Goal: Transaction & Acquisition: Purchase product/service

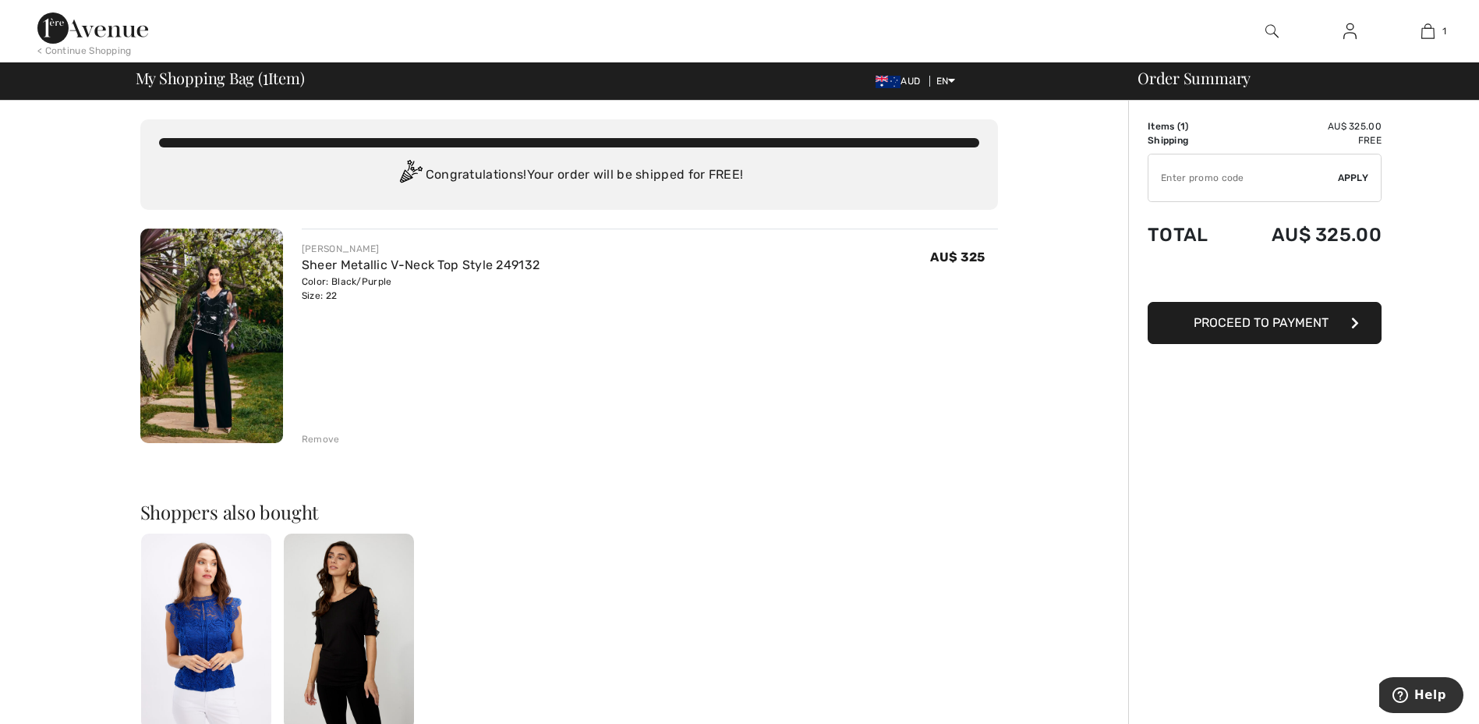
click at [1243, 186] on input "TEXT" at bounding box center [1244, 177] width 190 height 47
type input "E"
type input "EXTRA15"
click at [1355, 178] on span "Apply" at bounding box center [1353, 178] width 31 height 14
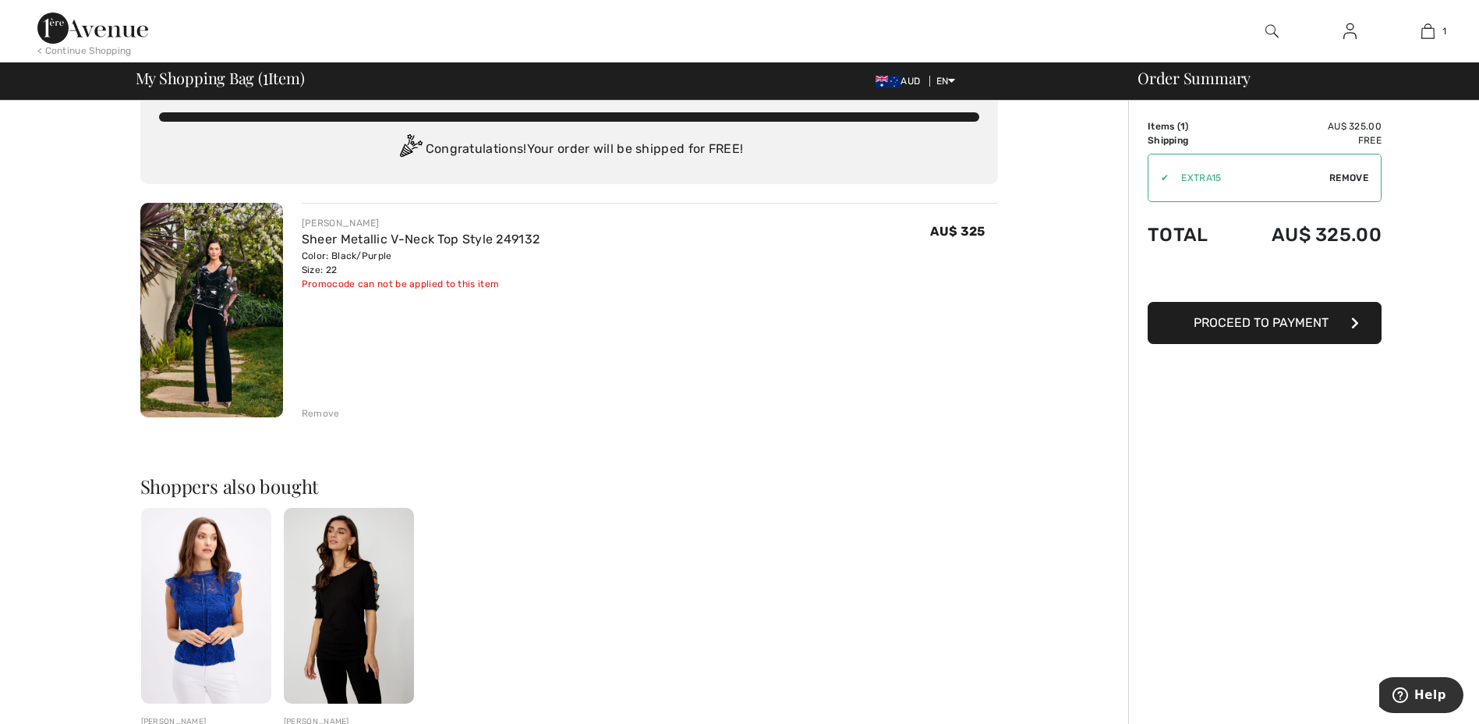
scroll to position [156, 0]
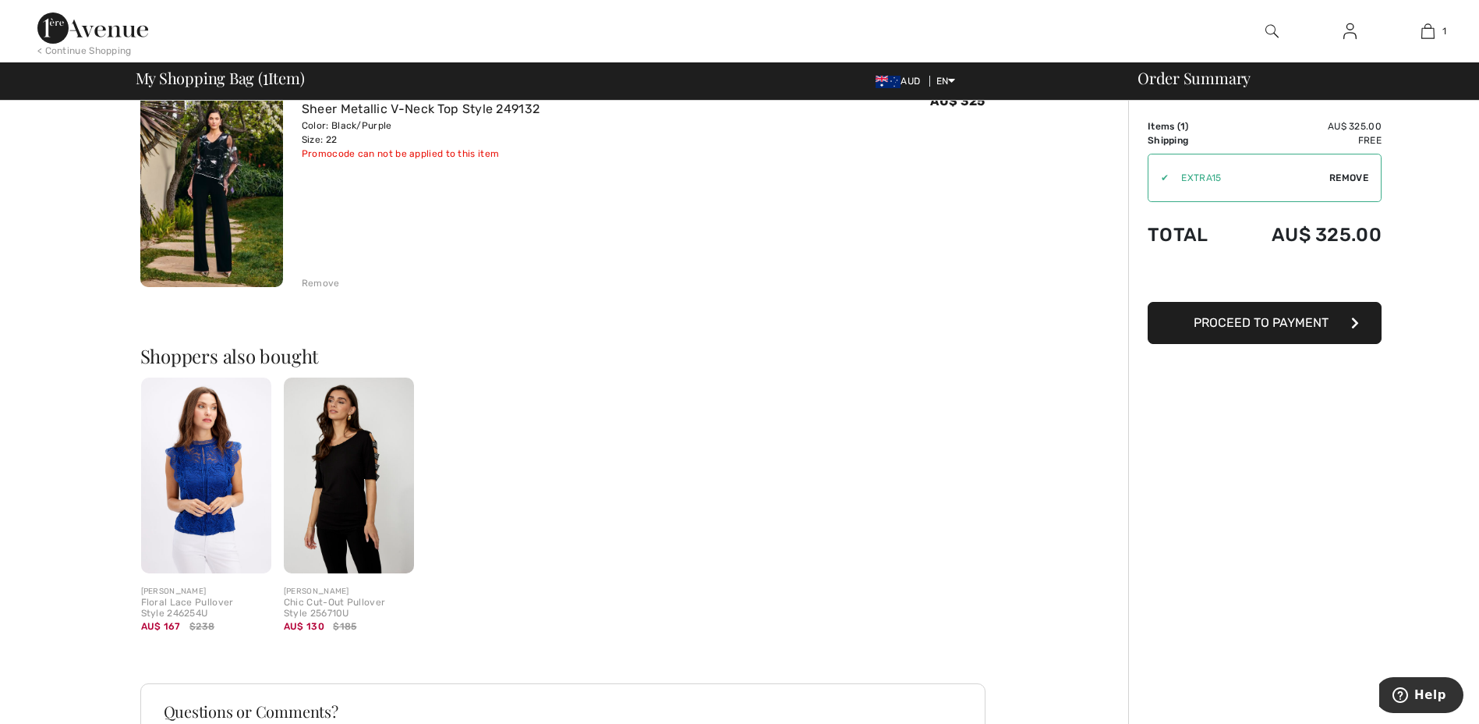
click at [1261, 319] on span "Proceed to Payment" at bounding box center [1261, 322] width 135 height 15
